Goal: Information Seeking & Learning: Learn about a topic

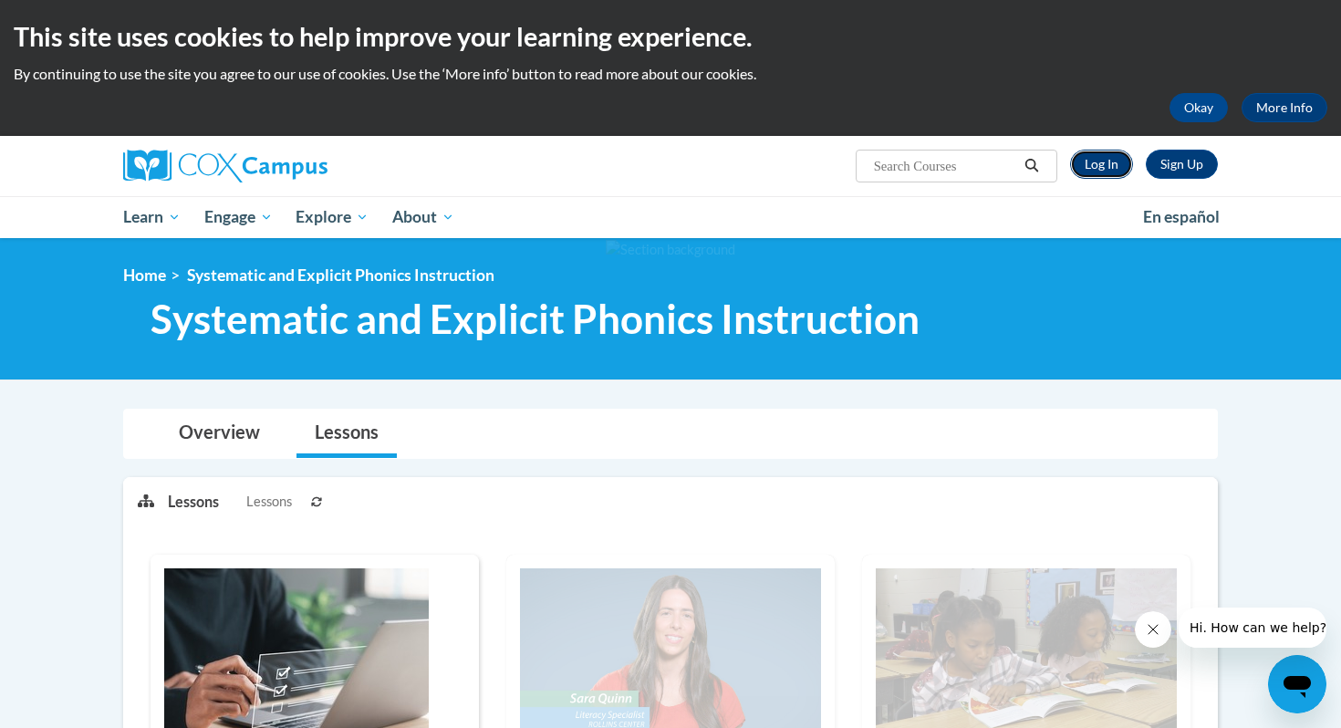
click at [633, 169] on link "Log In" at bounding box center [1101, 164] width 63 height 29
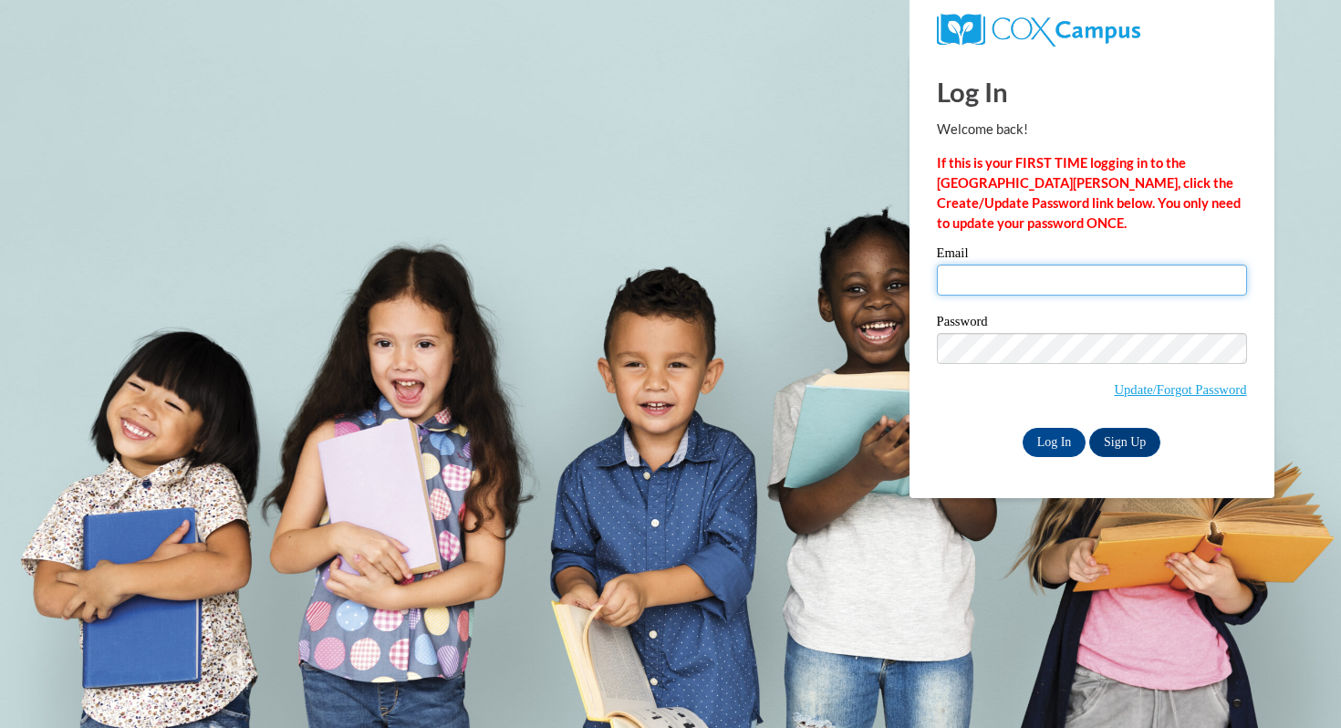
click at [1067, 280] on input "Email" at bounding box center [1092, 280] width 310 height 31
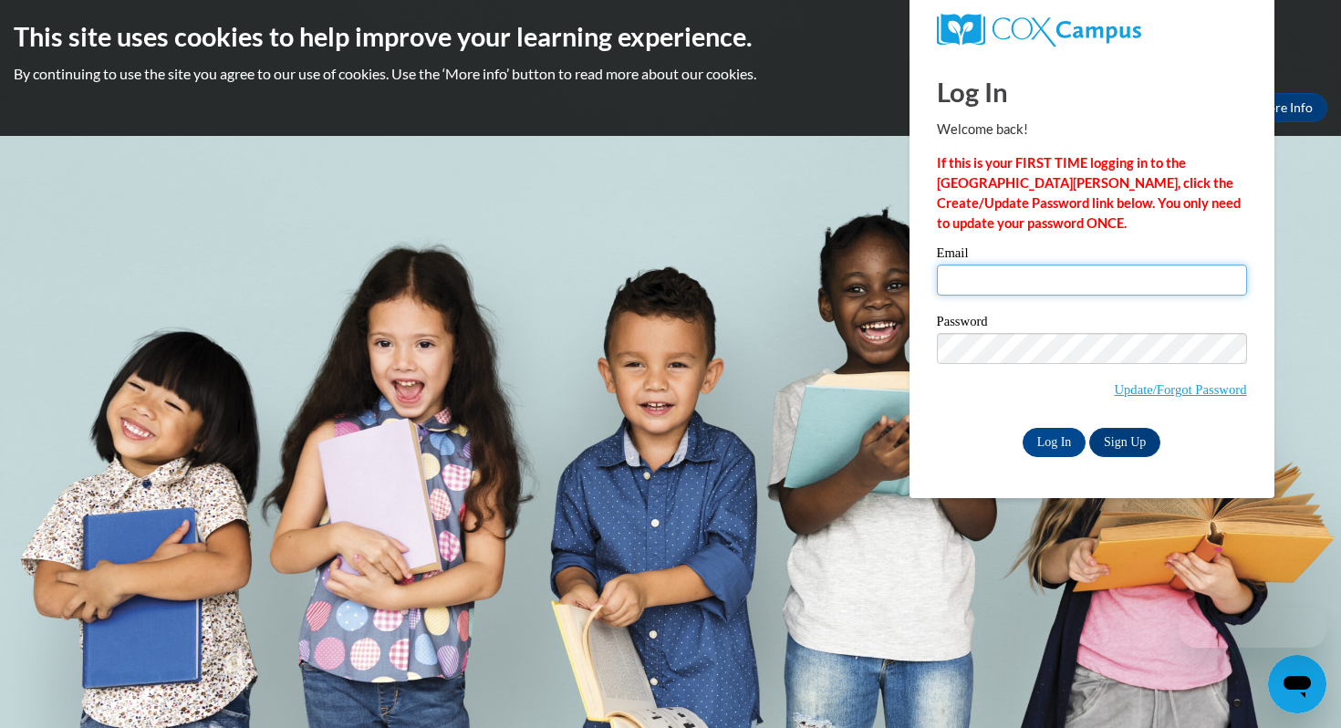
type input "cm.cole1@pack.csupueblo.edu"
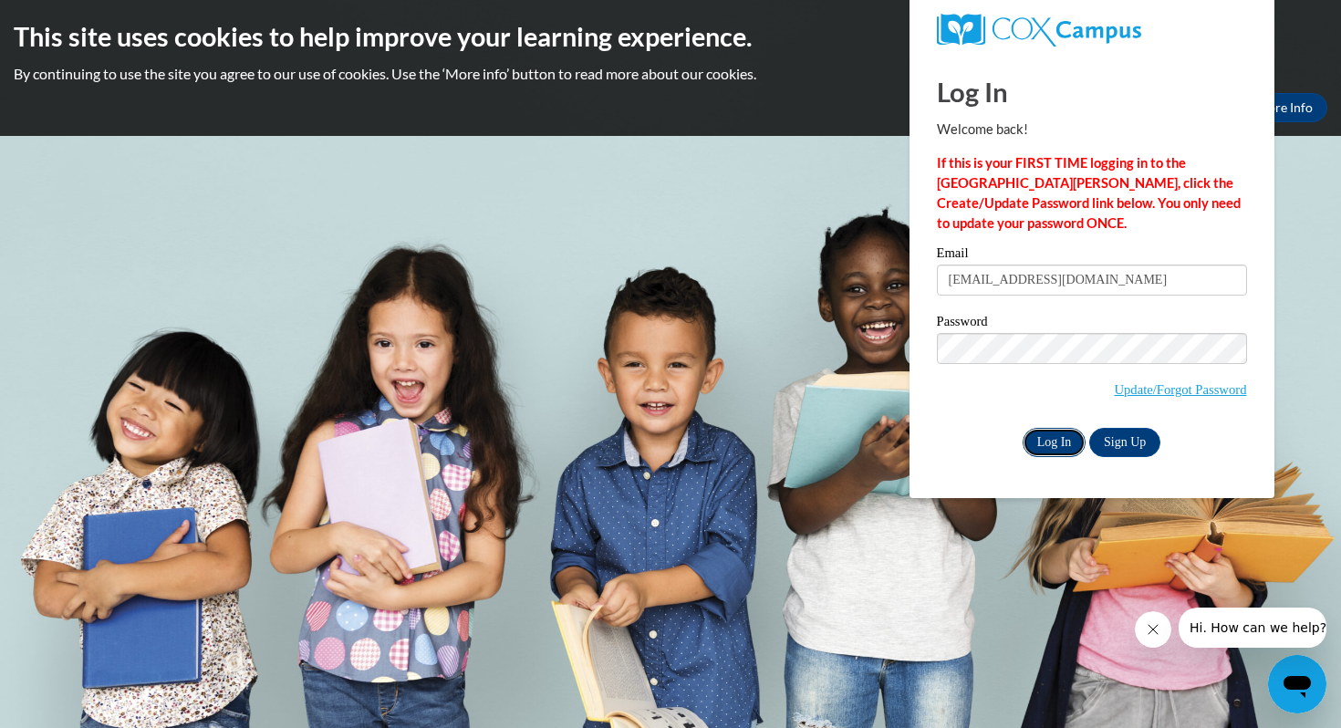
click at [1057, 440] on input "Log In" at bounding box center [1055, 442] width 64 height 29
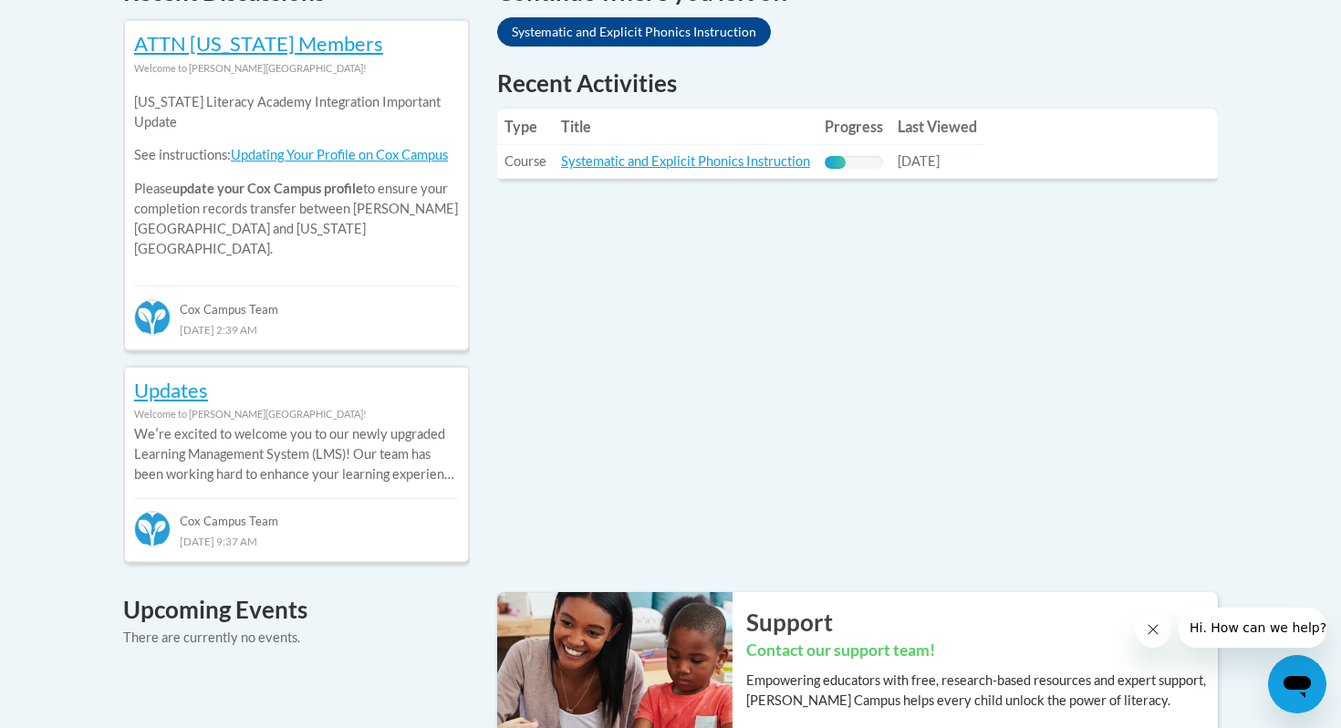
scroll to position [825, 0]
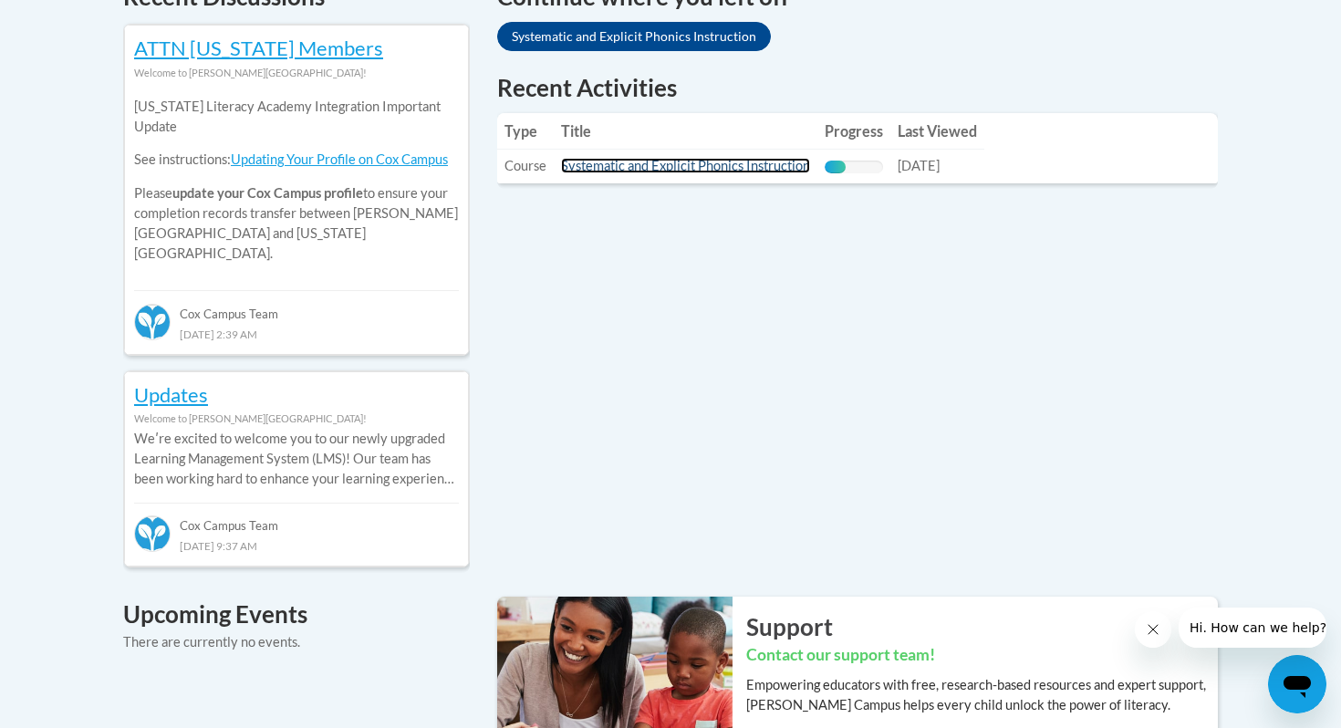
click at [693, 173] on link "Systematic and Explicit Phonics Instruction" at bounding box center [685, 166] width 249 height 16
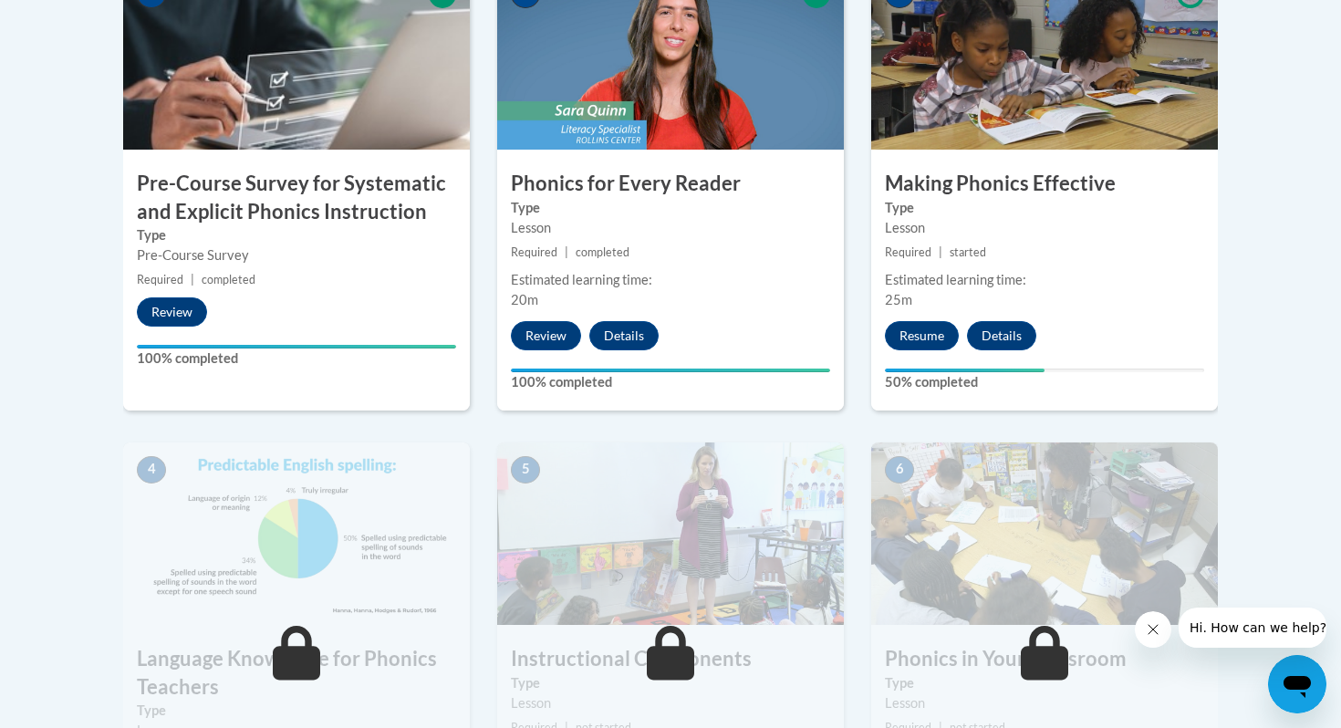
scroll to position [703, 0]
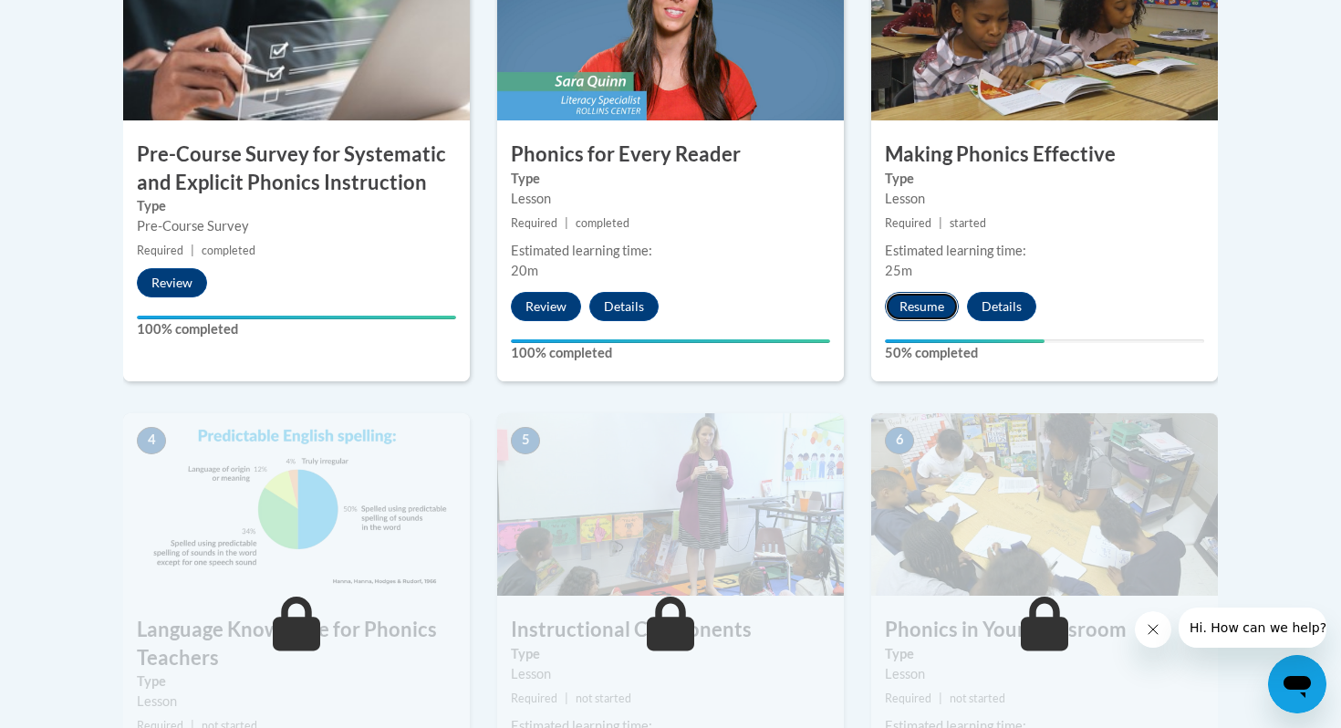
click at [911, 311] on button "Resume" at bounding box center [922, 306] width 74 height 29
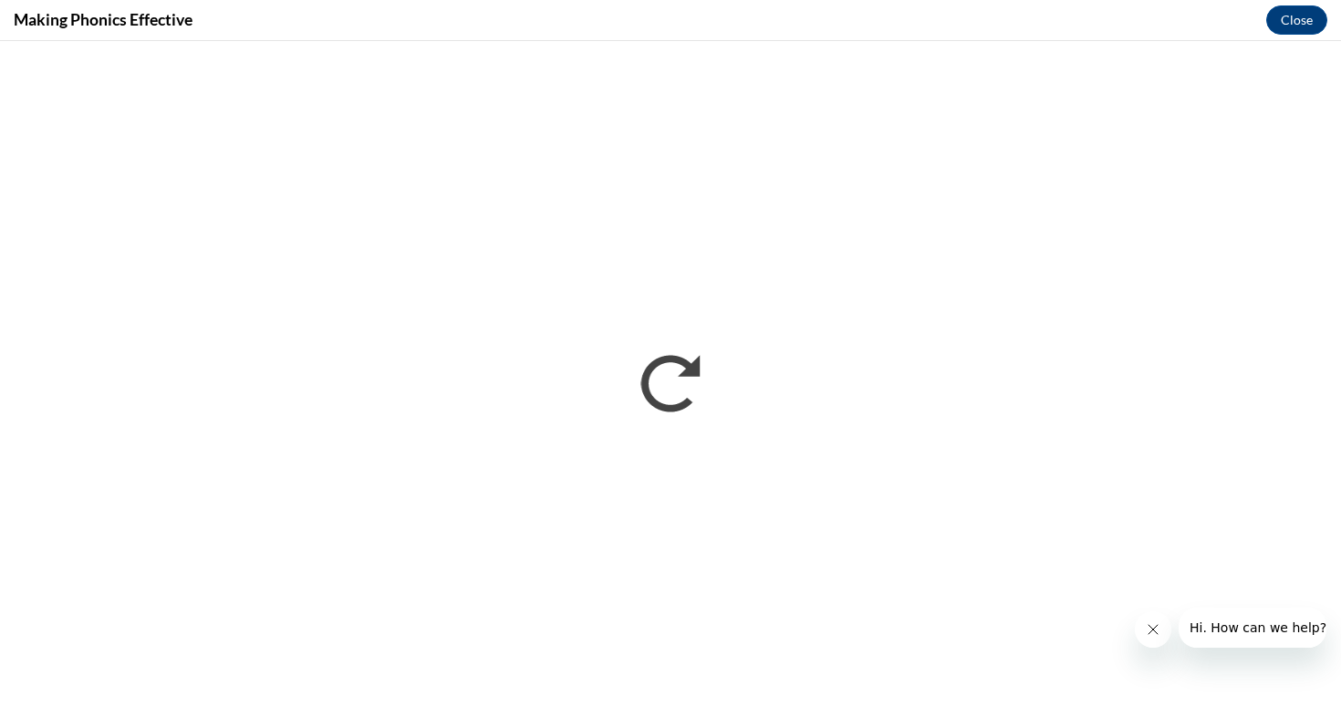
scroll to position [0, 0]
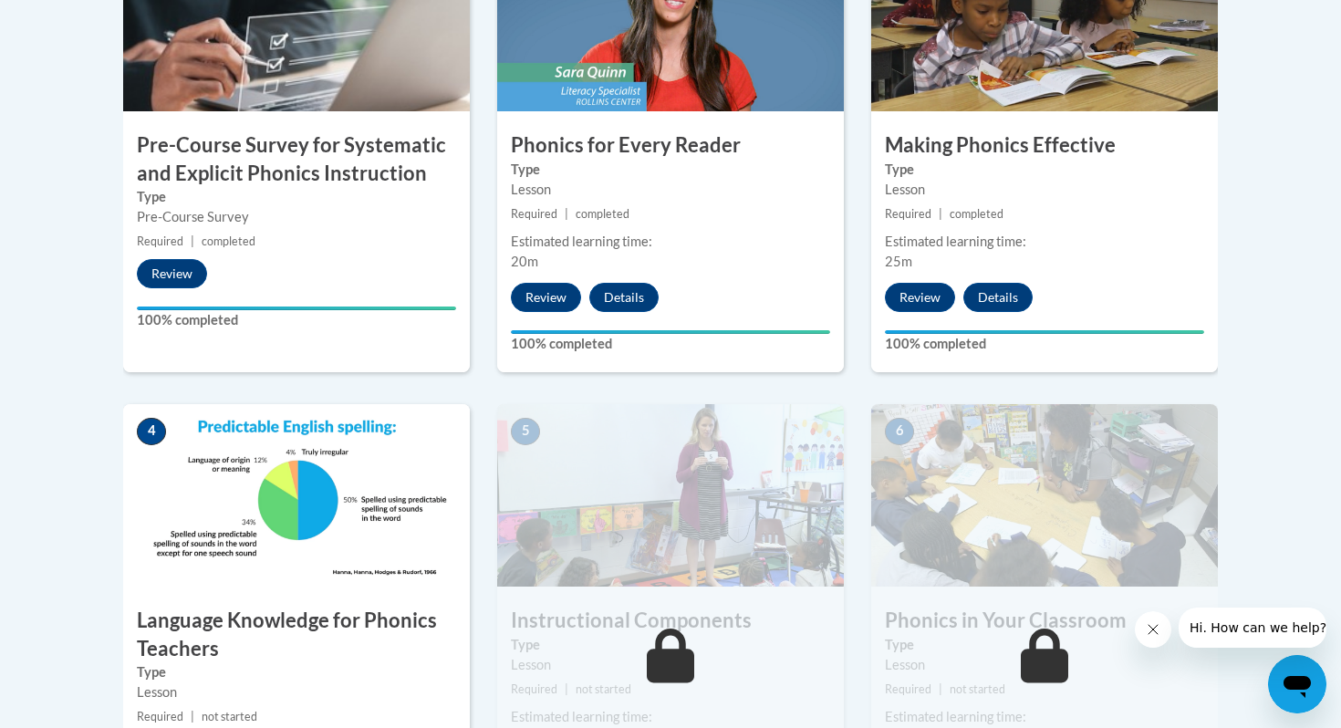
scroll to position [933, 0]
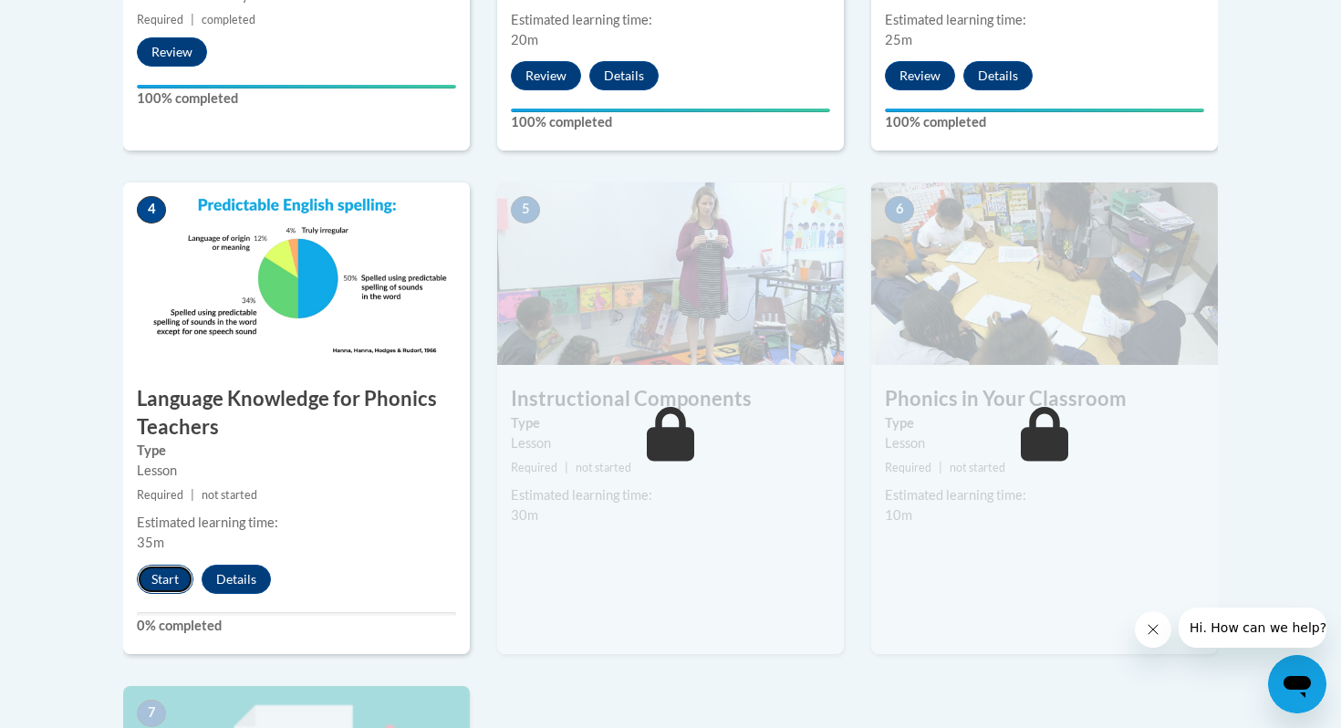
click at [169, 587] on button "Start" at bounding box center [165, 579] width 57 height 29
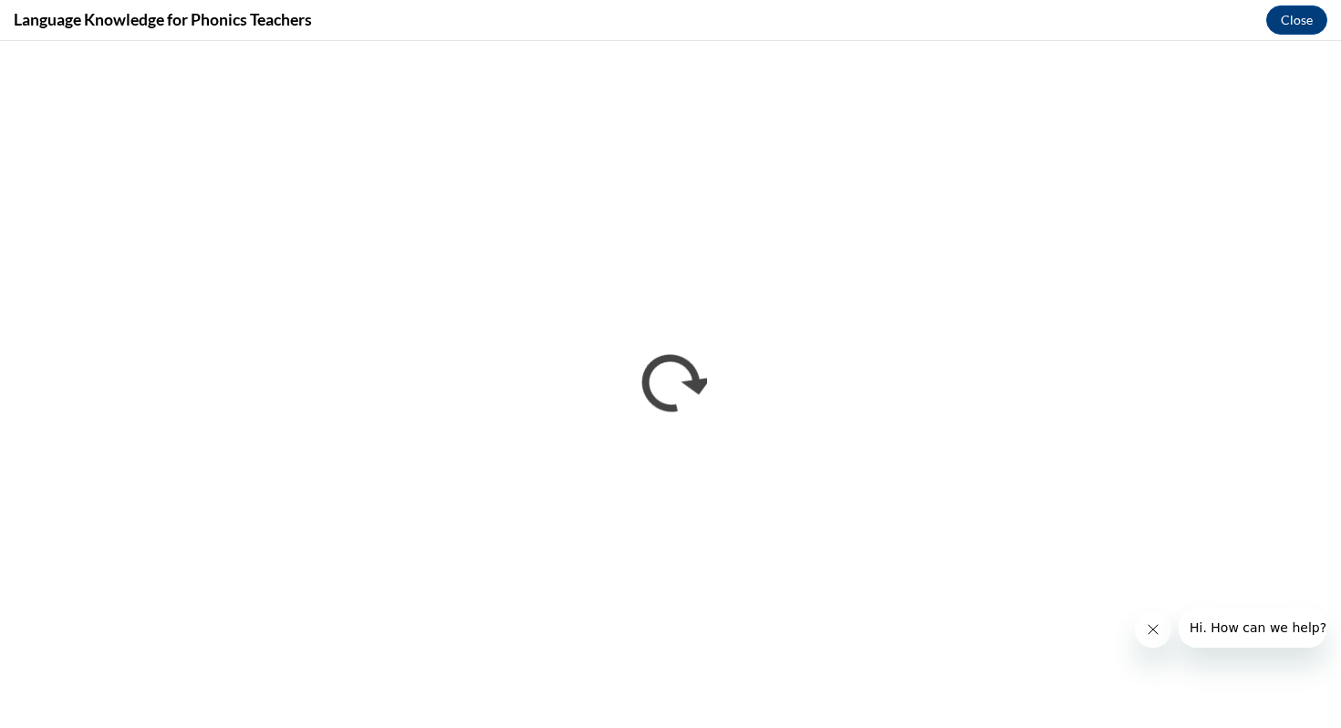
scroll to position [0, 0]
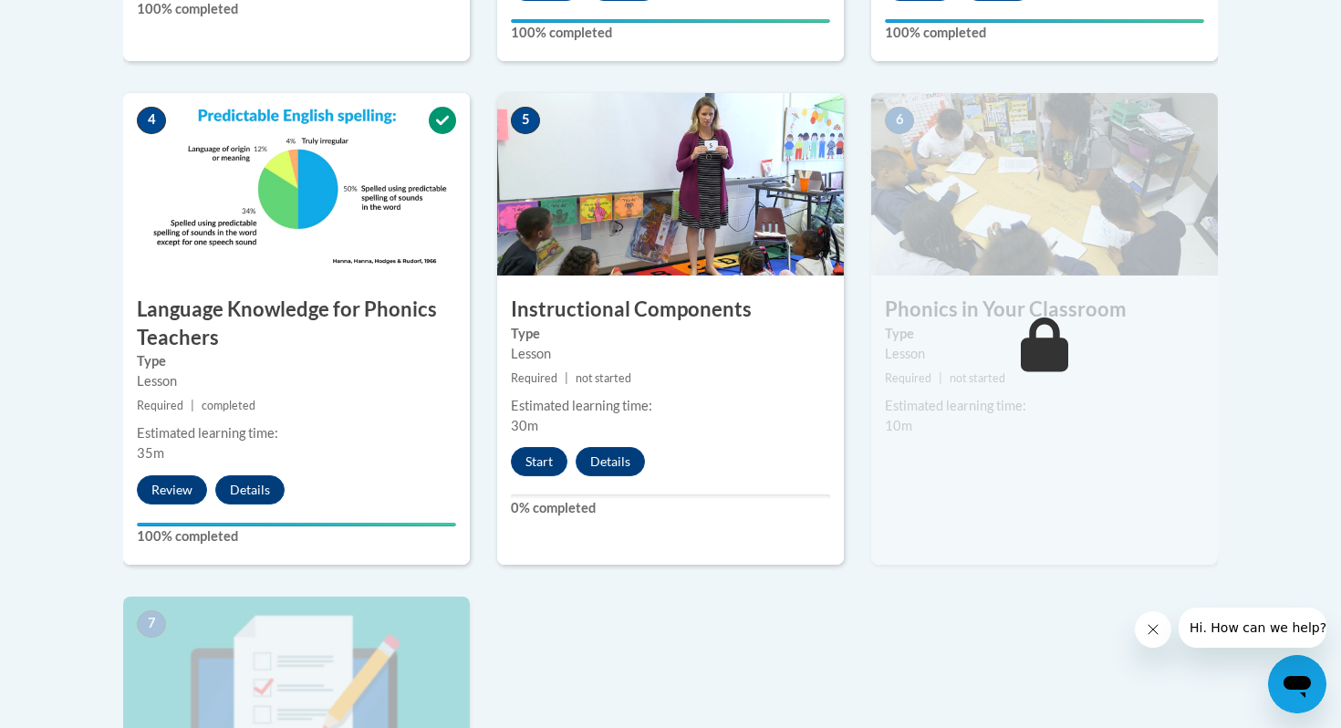
scroll to position [1105, 0]
